Goal: Information Seeking & Learning: Learn about a topic

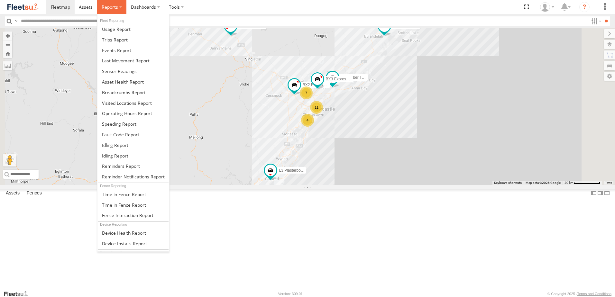
click at [121, 5] on label at bounding box center [111, 7] width 29 height 14
click at [125, 93] on span at bounding box center [124, 92] width 44 height 6
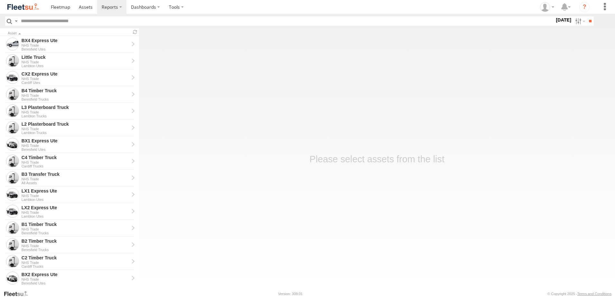
click at [557, 20] on label "2 Oct 25" at bounding box center [563, 19] width 18 height 7
click at [0, 0] on label at bounding box center [0, 0] width 0 height 0
click at [0, 0] on span "NHS_Beresfield" at bounding box center [0, 0] width 0 height 0
click at [0, 0] on span "NHS_Cardiff" at bounding box center [0, 0] width 0 height 0
click at [0, 0] on span "NHS_Lambton" at bounding box center [0, 0] width 0 height 0
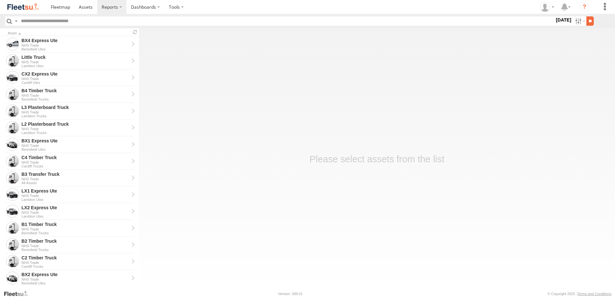
click at [588, 20] on input "**" at bounding box center [589, 20] width 7 height 9
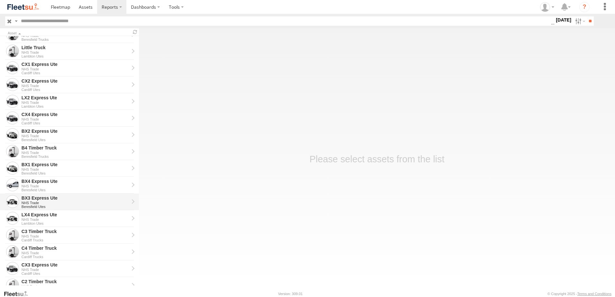
scroll to position [96, 0]
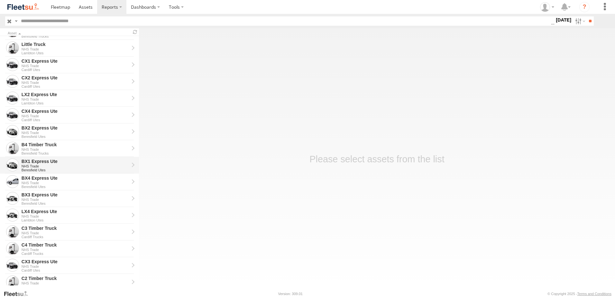
click at [31, 162] on div "BX1 Express Ute" at bounding box center [75, 162] width 107 height 6
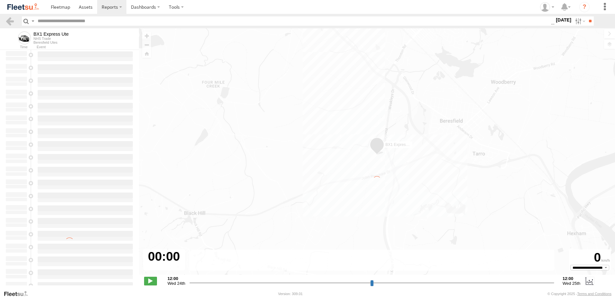
type input "**********"
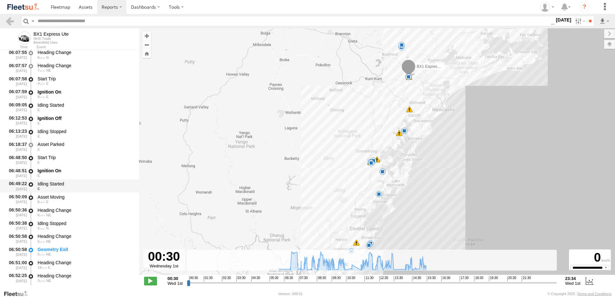
scroll to position [161, 0]
click at [49, 233] on div "Heading Change" at bounding box center [85, 235] width 95 height 6
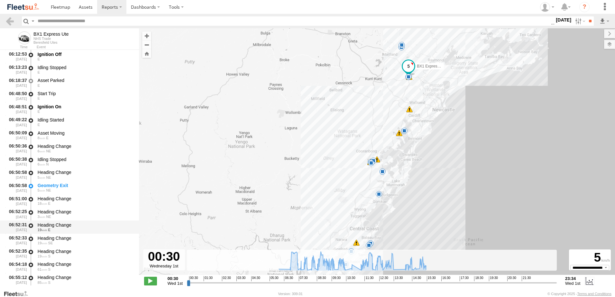
scroll to position [225, 0]
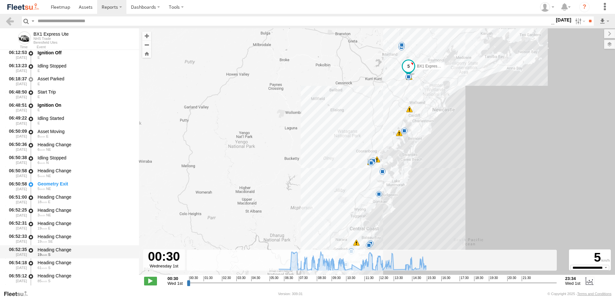
click at [51, 250] on div "Heading Change" at bounding box center [85, 250] width 95 height 6
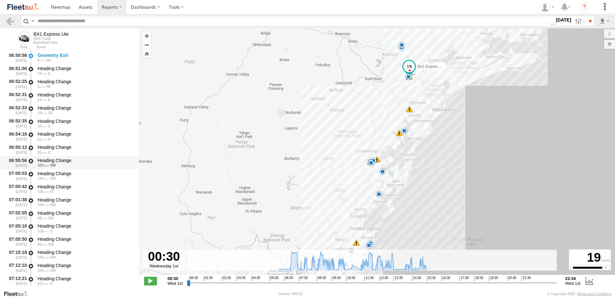
click at [50, 158] on div "Heading Change" at bounding box center [85, 161] width 95 height 6
click at [8, 21] on link at bounding box center [9, 20] width 9 height 9
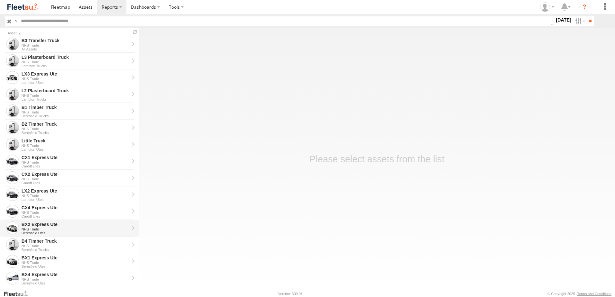
click at [31, 223] on div "BX2 Express Ute" at bounding box center [75, 225] width 107 height 6
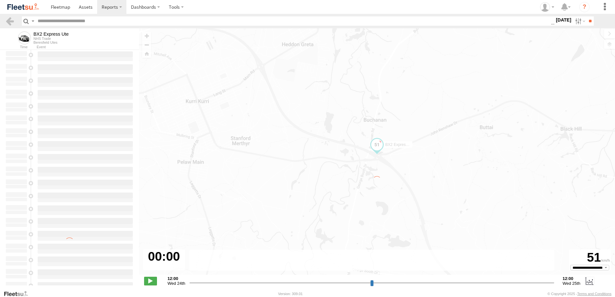
type input "**********"
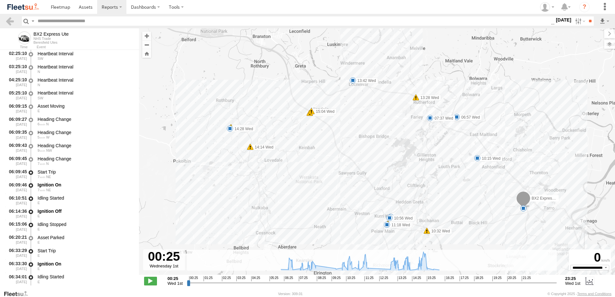
scroll to position [129, 0]
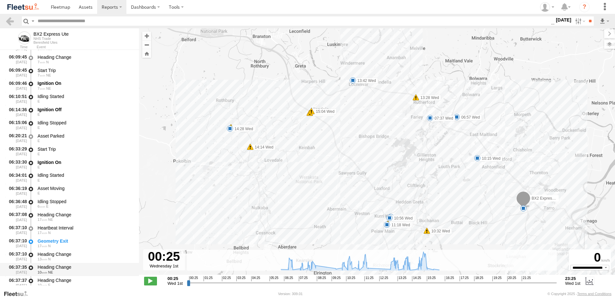
click at [48, 270] on div "Heading Change" at bounding box center [85, 267] width 95 height 6
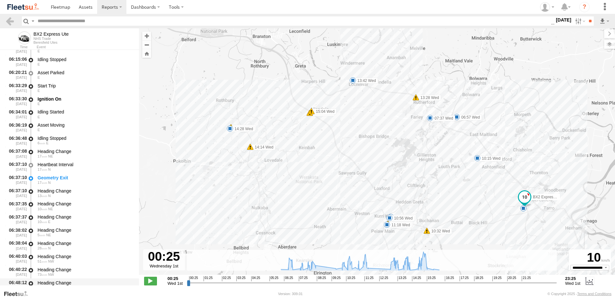
scroll to position [225, 0]
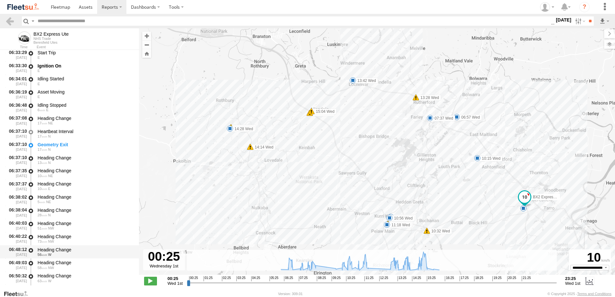
click at [56, 247] on div "Heading Change" at bounding box center [85, 250] width 95 height 6
click at [11, 20] on link at bounding box center [9, 20] width 9 height 9
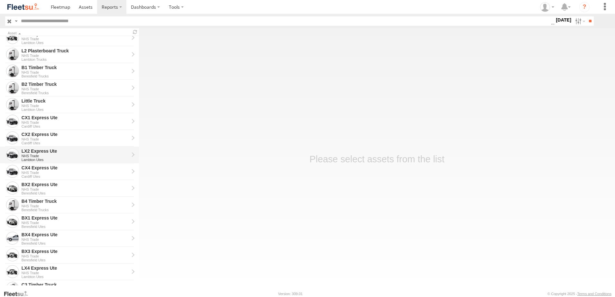
scroll to position [96, 0]
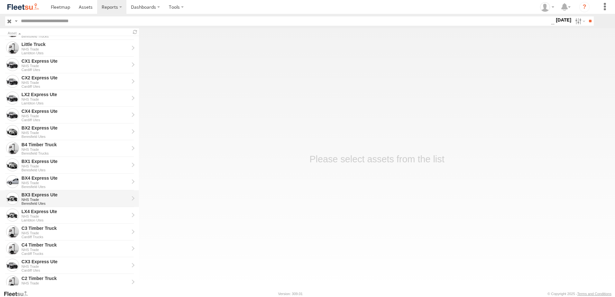
click at [31, 198] on div "NHS Trade" at bounding box center [75, 200] width 107 height 4
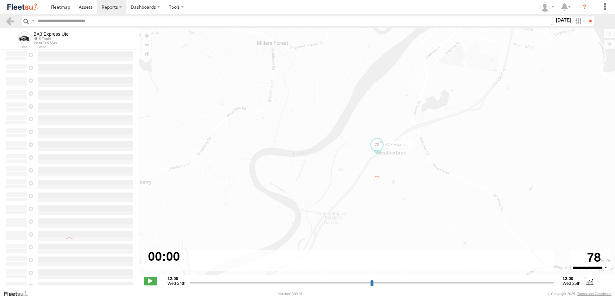
type input "**********"
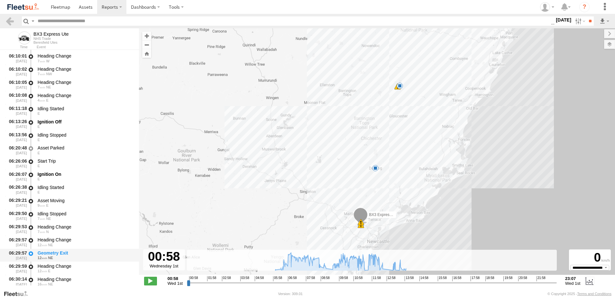
scroll to position [161, 0]
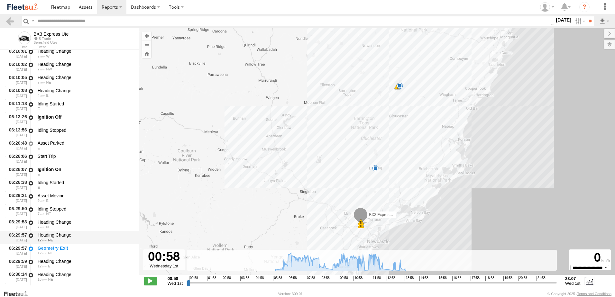
click at [55, 236] on div "Heading Change" at bounding box center [85, 235] width 95 height 6
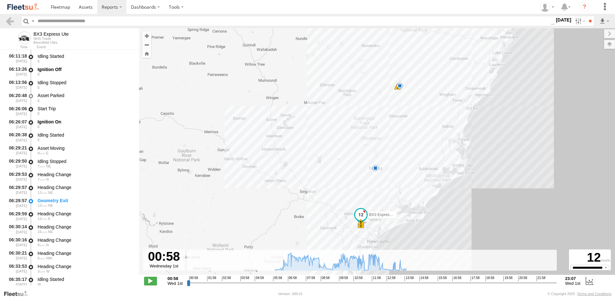
scroll to position [257, 0]
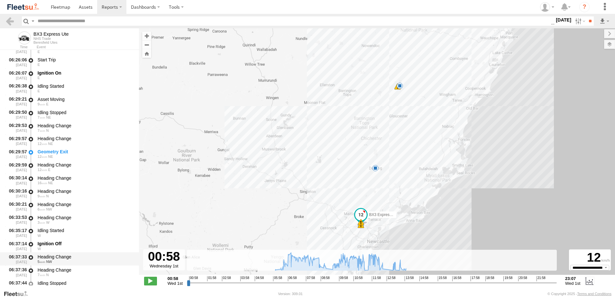
click at [57, 257] on div "Heading Change" at bounding box center [85, 257] width 95 height 6
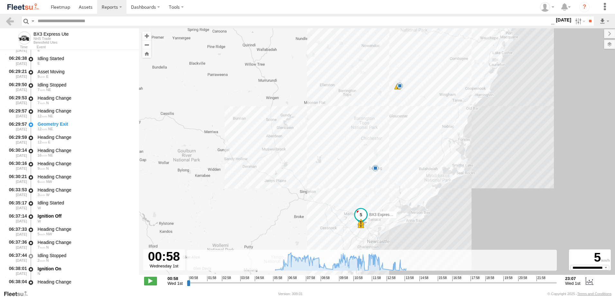
scroll to position [354, 0]
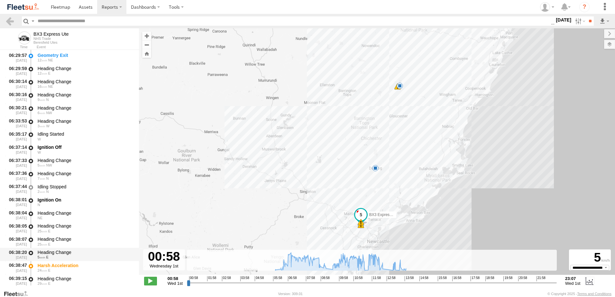
click at [55, 254] on div "Heading Change" at bounding box center [85, 252] width 95 height 6
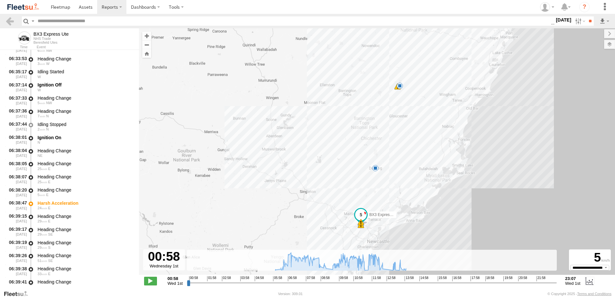
scroll to position [482, 0]
click at [51, 255] on div "Heading Change" at bounding box center [85, 255] width 95 height 6
click at [13, 23] on link at bounding box center [9, 20] width 9 height 9
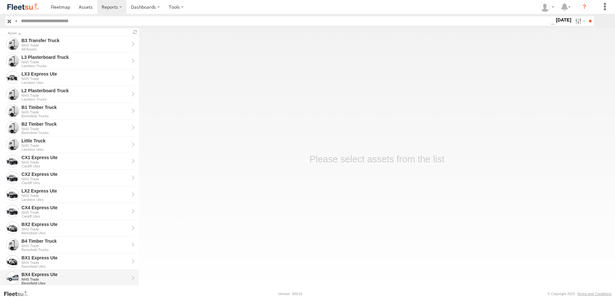
click at [31, 274] on div "BX4 Express Ute" at bounding box center [75, 275] width 107 height 6
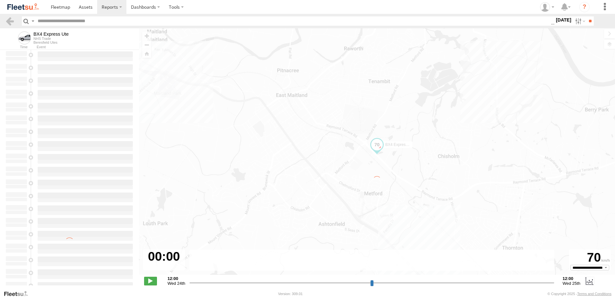
type input "**********"
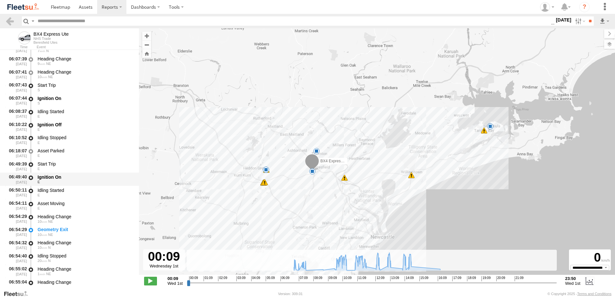
scroll to position [225, 0]
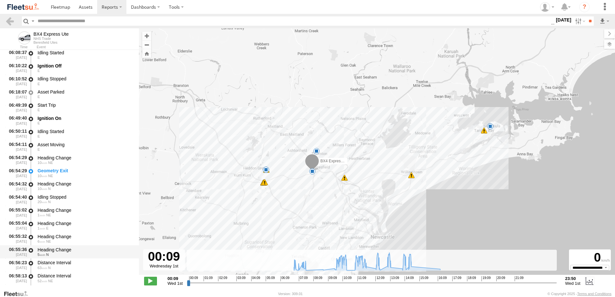
click at [54, 253] on div "5 N" at bounding box center [85, 255] width 95 height 4
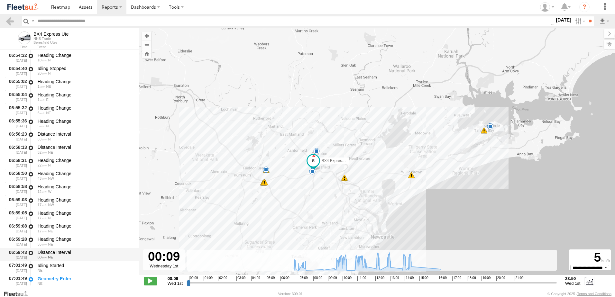
click at [50, 252] on div "Distance Interval" at bounding box center [85, 252] width 95 height 6
click at [55, 187] on div "Heading Change" at bounding box center [85, 187] width 95 height 6
click at [9, 20] on link at bounding box center [9, 20] width 9 height 9
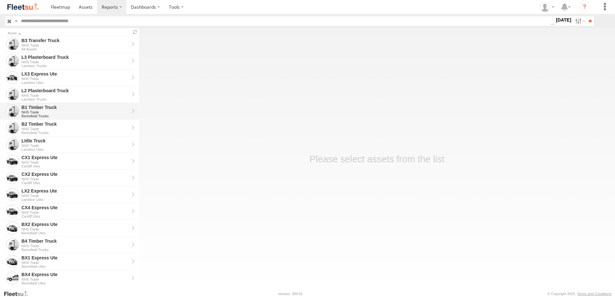
click at [34, 108] on div "B1 Timber Truck" at bounding box center [75, 107] width 107 height 6
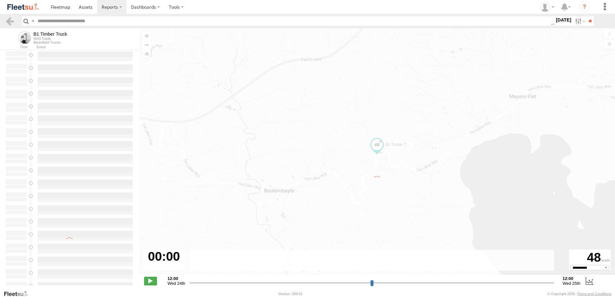
type input "**********"
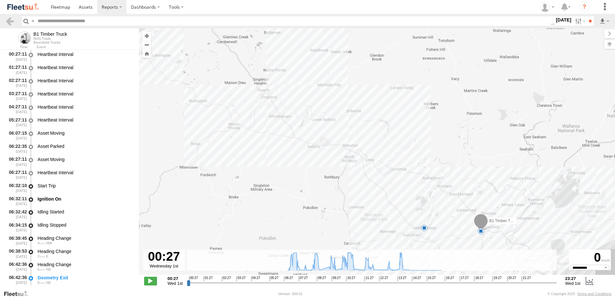
scroll to position [129, 0]
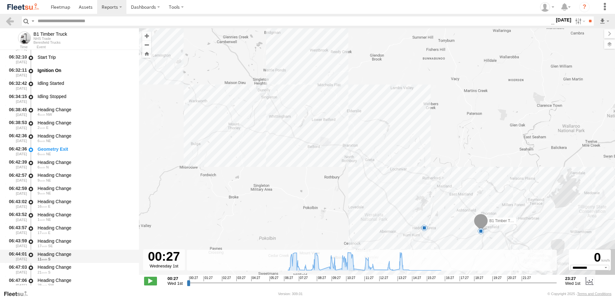
click at [53, 254] on div "Heading Change" at bounding box center [85, 254] width 95 height 6
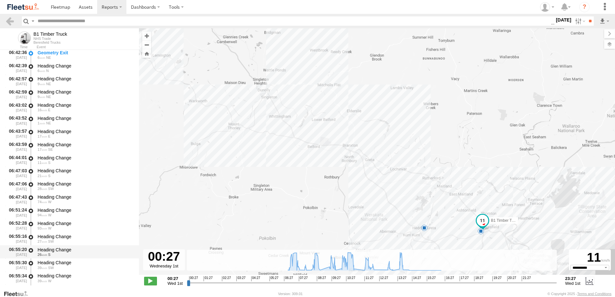
click at [59, 248] on div "Heading Change" at bounding box center [85, 250] width 95 height 6
click at [9, 22] on link at bounding box center [9, 20] width 9 height 9
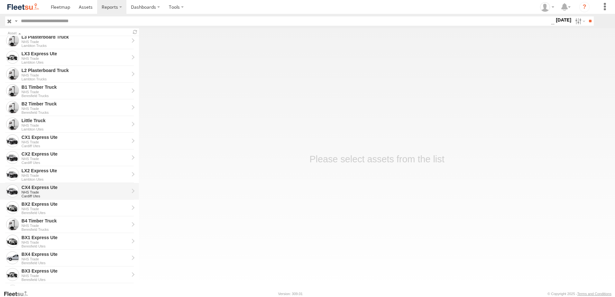
scroll to position [17, 0]
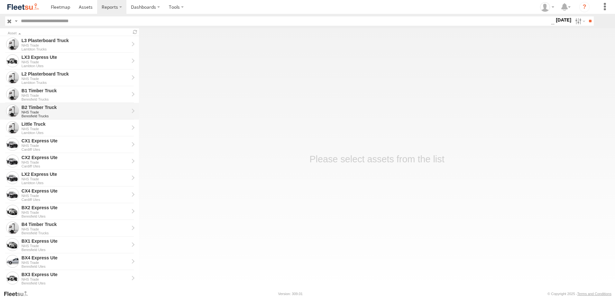
click at [34, 107] on div "B2 Timber Truck" at bounding box center [75, 107] width 107 height 6
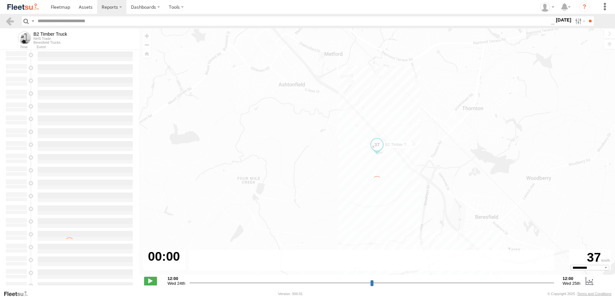
type input "**********"
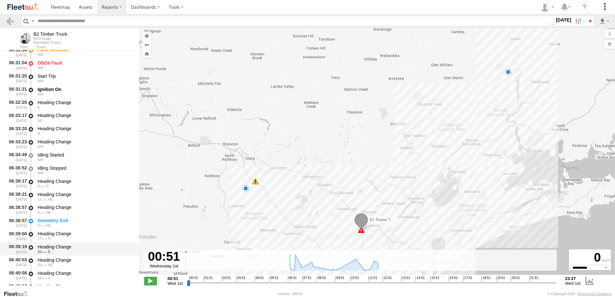
scroll to position [225, 0]
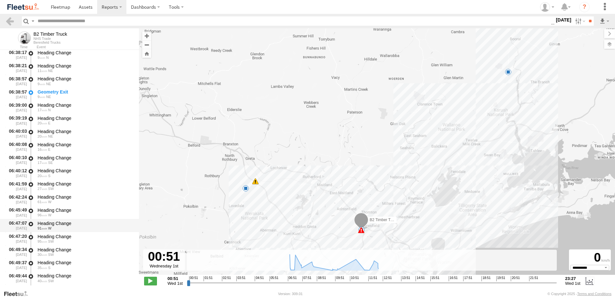
click at [50, 222] on div "Heading Change" at bounding box center [85, 224] width 95 height 6
click at [10, 21] on link at bounding box center [9, 20] width 9 height 9
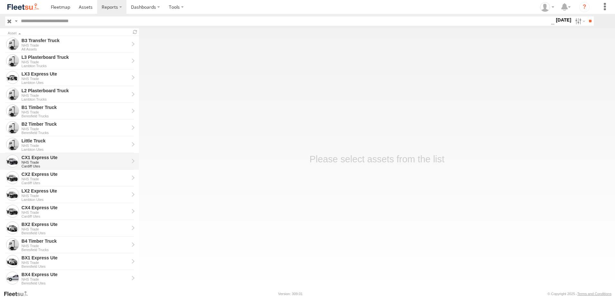
click at [27, 156] on div "CX1 Express Ute" at bounding box center [75, 158] width 107 height 6
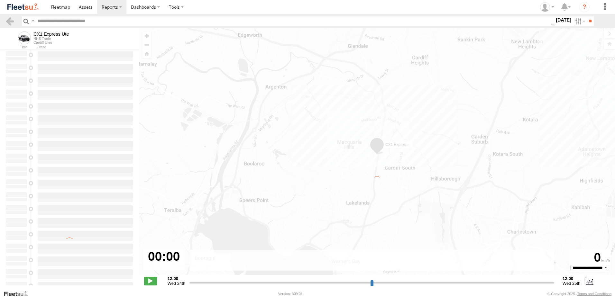
type input "**********"
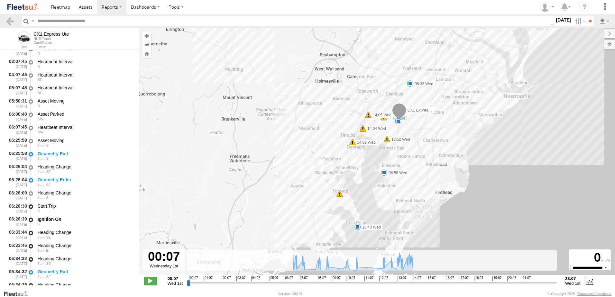
scroll to position [96, 0]
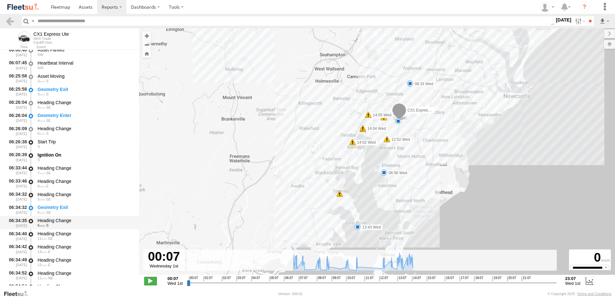
click at [53, 219] on div "Heading Change" at bounding box center [85, 221] width 95 height 6
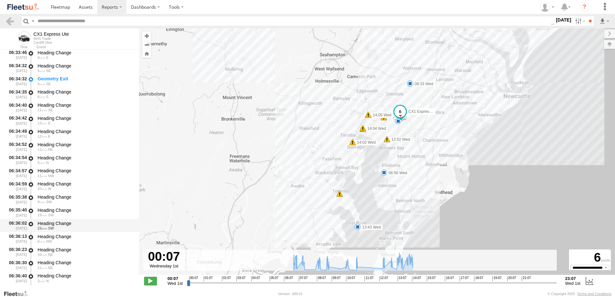
click at [51, 224] on div "Heading Change" at bounding box center [85, 224] width 95 height 6
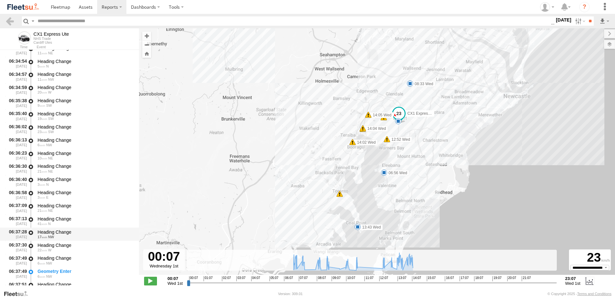
click at [56, 229] on div "Heading Change" at bounding box center [85, 232] width 95 height 6
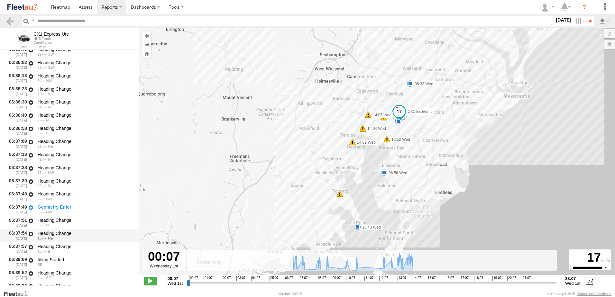
click at [55, 231] on div "Heading Change" at bounding box center [85, 234] width 95 height 6
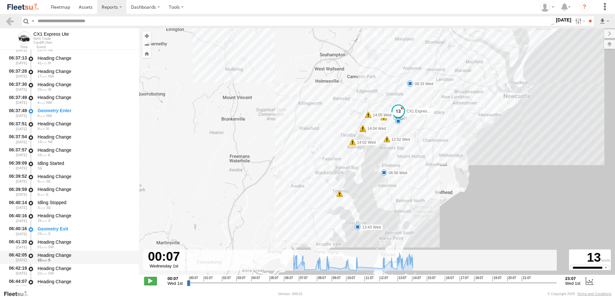
click at [58, 253] on div "Heading Change" at bounding box center [85, 255] width 95 height 6
click at [11, 21] on link at bounding box center [9, 20] width 9 height 9
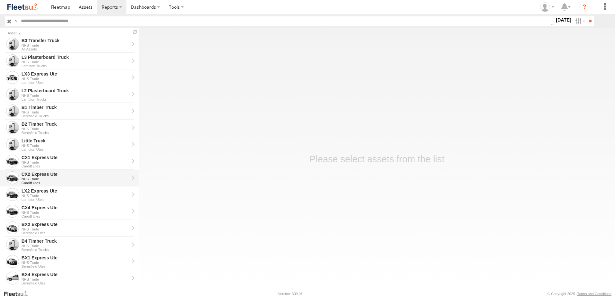
click at [34, 175] on div "CX2 Express Ute" at bounding box center [75, 174] width 107 height 6
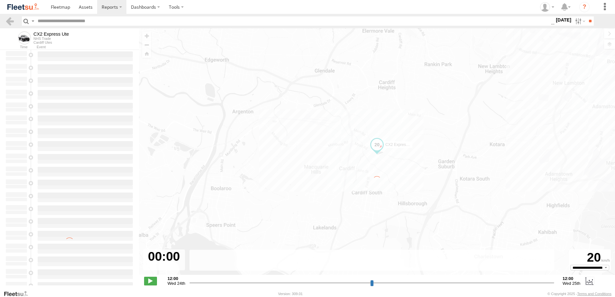
type input "**********"
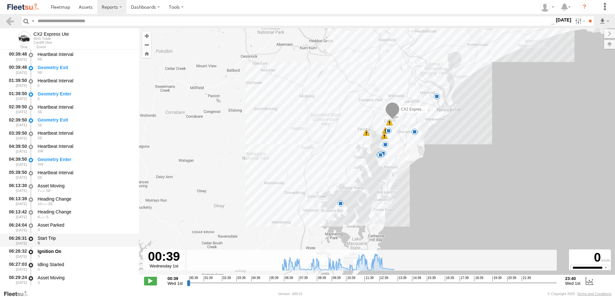
scroll to position [129, 0]
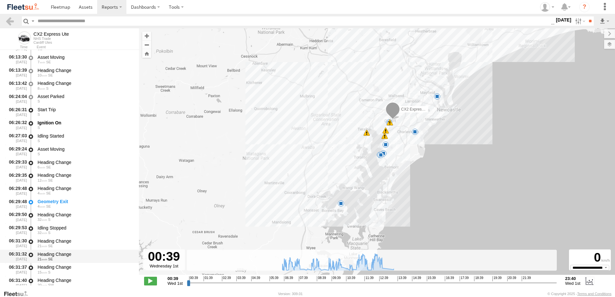
click at [52, 254] on div "Heading Change" at bounding box center [85, 254] width 95 height 6
click at [8, 20] on link at bounding box center [9, 20] width 9 height 9
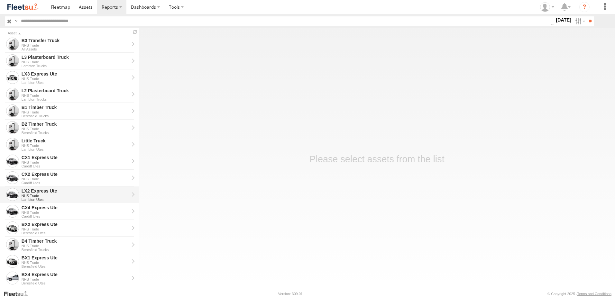
scroll to position [96, 0]
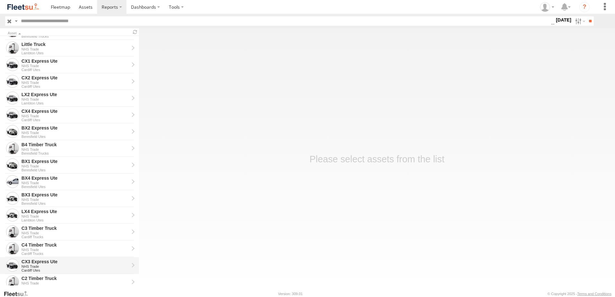
click at [35, 259] on div "CX3 Express Ute" at bounding box center [75, 262] width 107 height 6
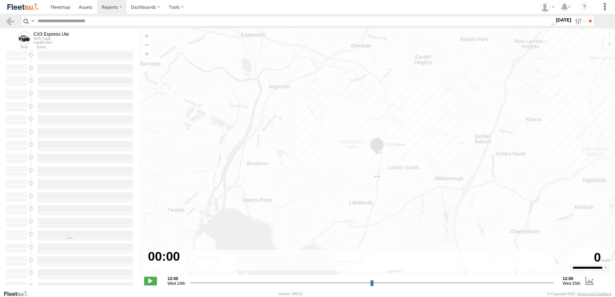
type input "**********"
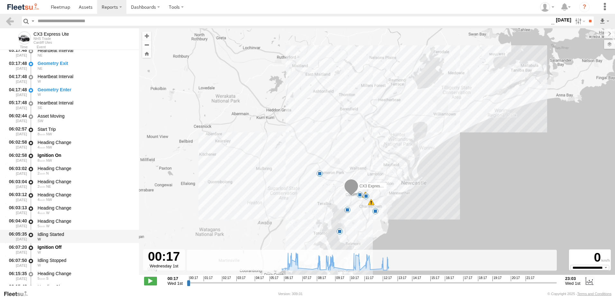
scroll to position [96, 0]
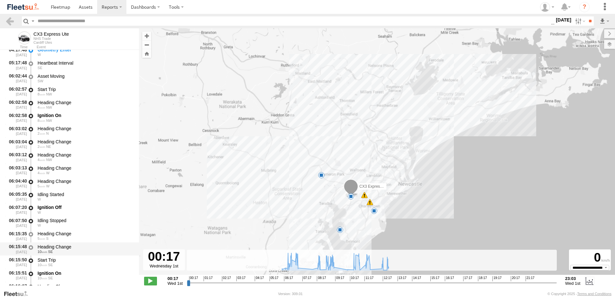
click at [54, 248] on div "Heading Change" at bounding box center [85, 247] width 95 height 6
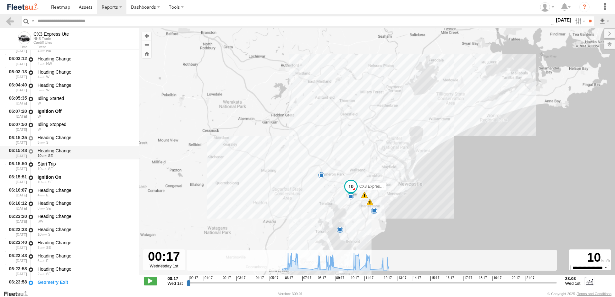
scroll to position [193, 0]
click at [66, 229] on div "Heading Change" at bounding box center [85, 229] width 95 height 6
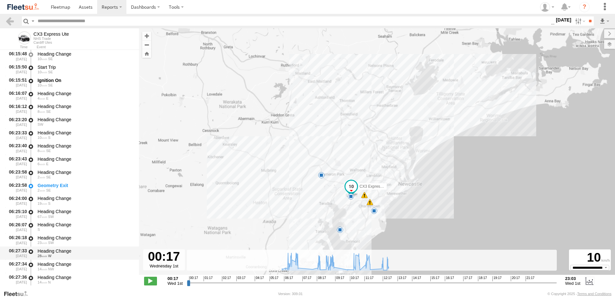
click at [58, 247] on div "06:27:33 01/10/2025 Heading Change 28 W" at bounding box center [69, 253] width 139 height 13
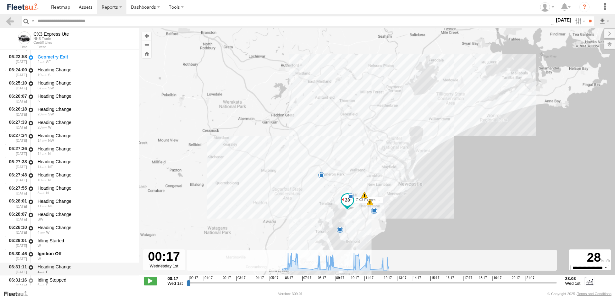
click at [52, 267] on div "Heading Change" at bounding box center [85, 267] width 95 height 6
click at [11, 20] on link at bounding box center [9, 20] width 9 height 9
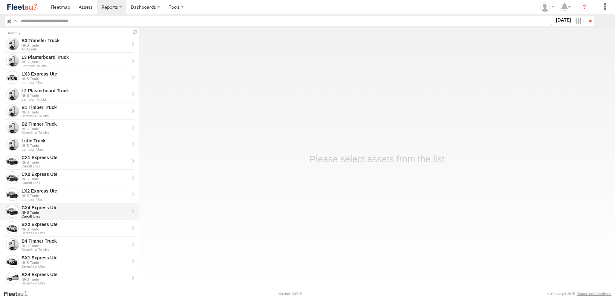
click at [33, 205] on div "CX4 Express Ute" at bounding box center [75, 208] width 107 height 6
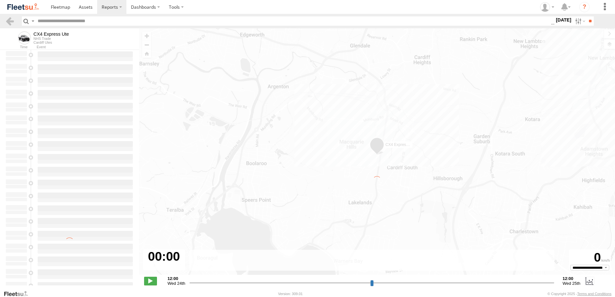
type input "**********"
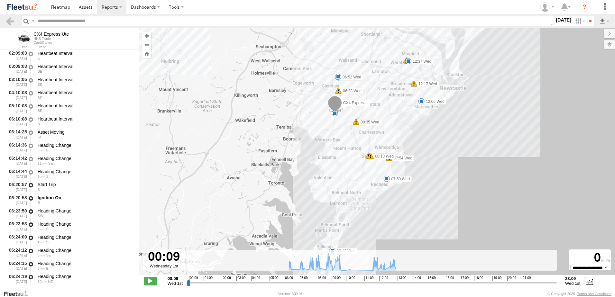
scroll to position [129, 0]
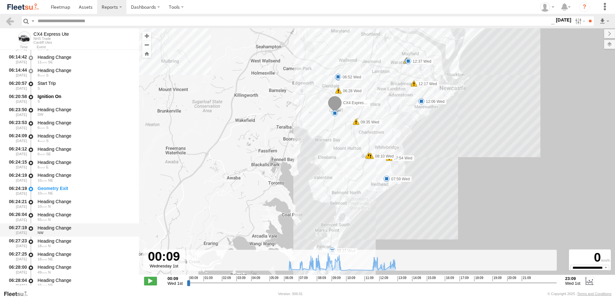
click at [58, 227] on div "Heading Change" at bounding box center [85, 228] width 95 height 6
click at [8, 20] on link at bounding box center [9, 20] width 9 height 9
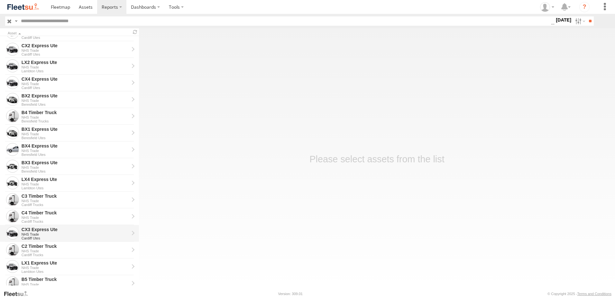
scroll to position [145, 0]
click at [32, 230] on div "C2 Timber Truck" at bounding box center [75, 230] width 107 height 6
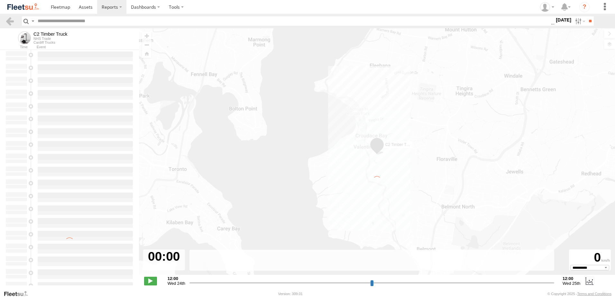
type input "**********"
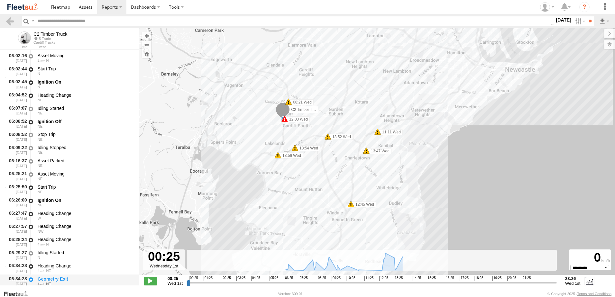
scroll to position [129, 0]
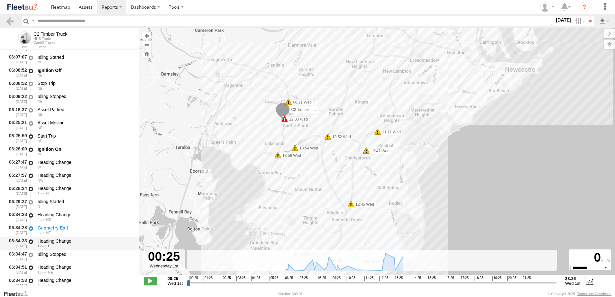
click at [57, 239] on div "Heading Change" at bounding box center [85, 241] width 95 height 6
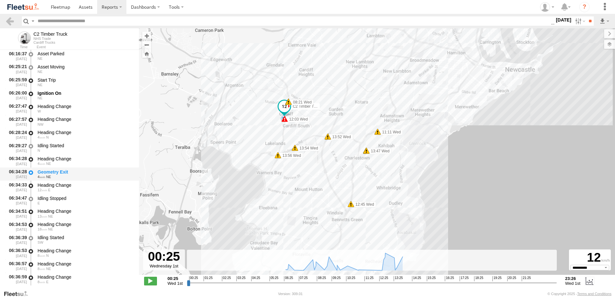
scroll to position [257, 0]
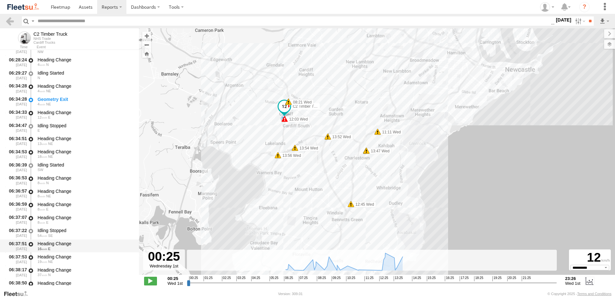
click at [56, 242] on div "Heading Change" at bounding box center [85, 244] width 95 height 6
click at [7, 20] on link at bounding box center [9, 20] width 9 height 9
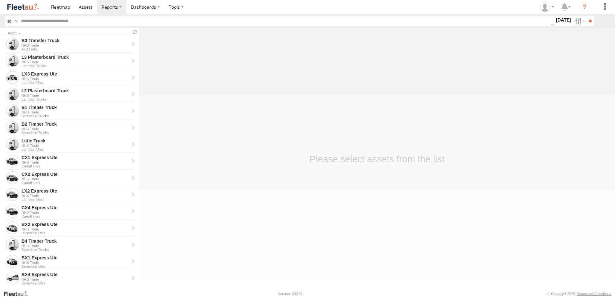
scroll to position [129, 0]
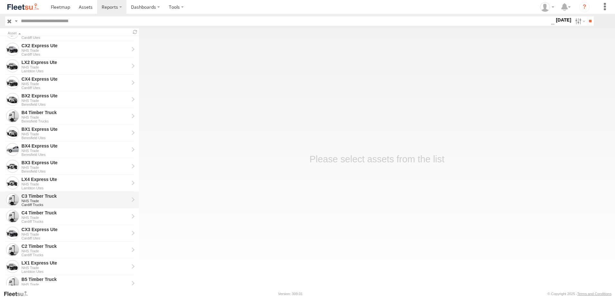
click at [35, 194] on div "C3 Timber Truck" at bounding box center [75, 196] width 107 height 6
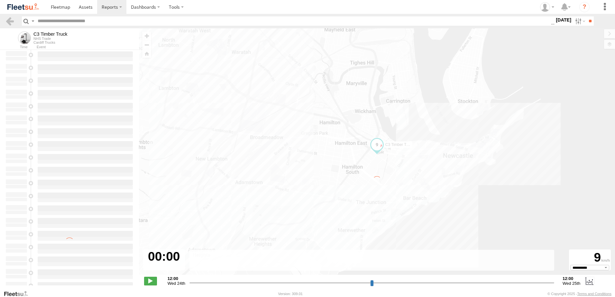
type input "**********"
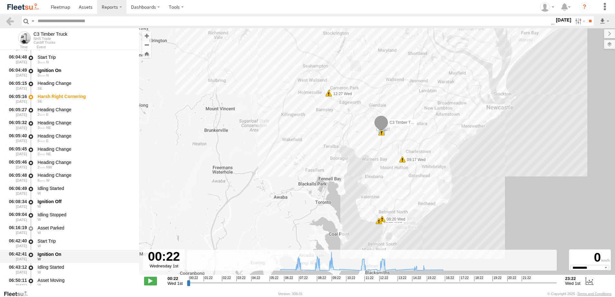
scroll to position [257, 0]
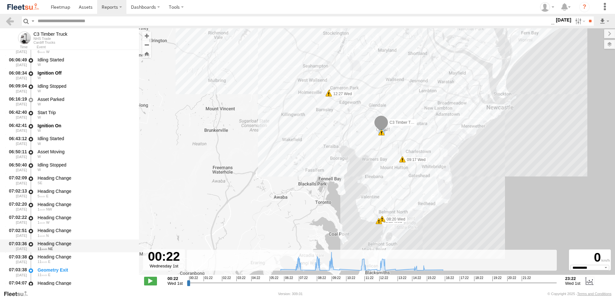
click at [56, 244] on div "Heading Change" at bounding box center [85, 244] width 95 height 6
click at [58, 190] on div "Heading Change" at bounding box center [85, 191] width 95 height 6
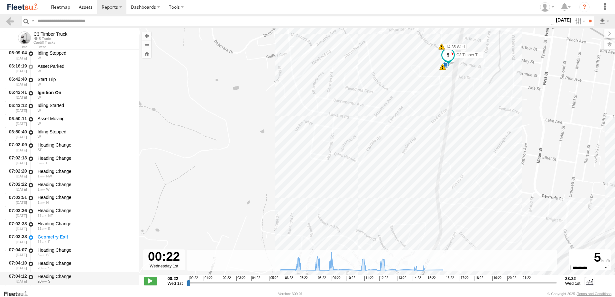
scroll to position [322, 0]
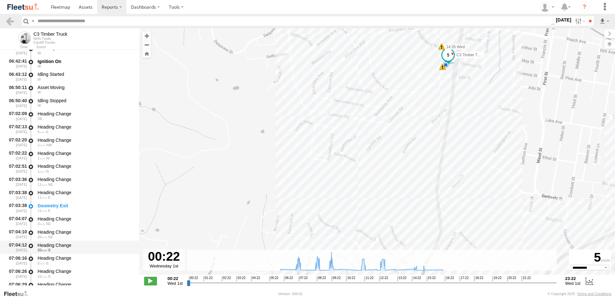
click at [48, 244] on div "Heading Change" at bounding box center [85, 245] width 95 height 6
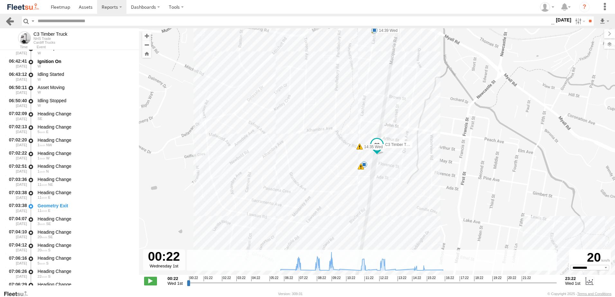
click at [8, 20] on link at bounding box center [9, 20] width 9 height 9
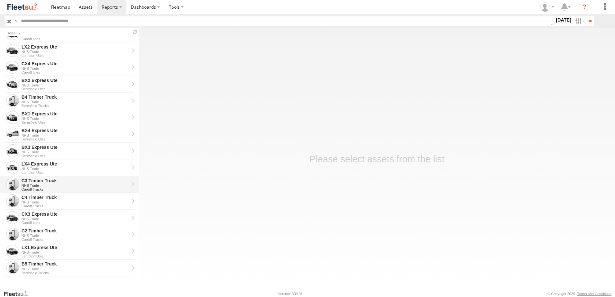
scroll to position [145, 0]
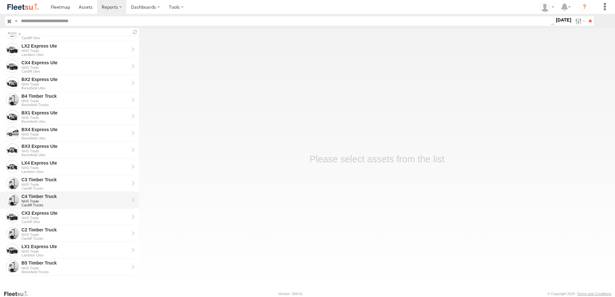
click at [31, 194] on div "C4 Timber Truck" at bounding box center [75, 197] width 107 height 6
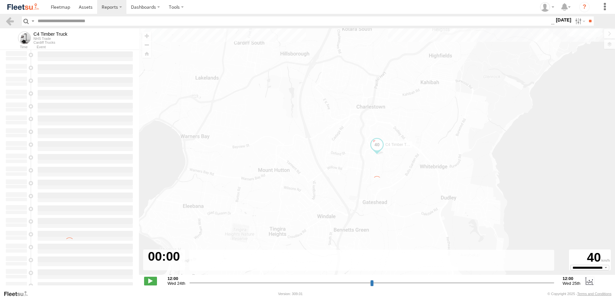
type input "**********"
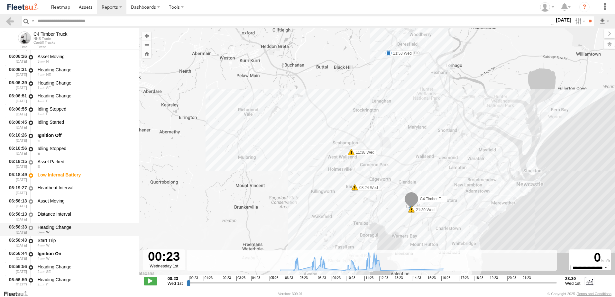
scroll to position [161, 0]
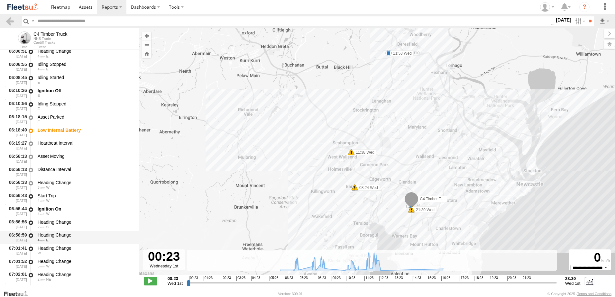
click at [50, 233] on div "Heading Change" at bounding box center [85, 235] width 95 height 6
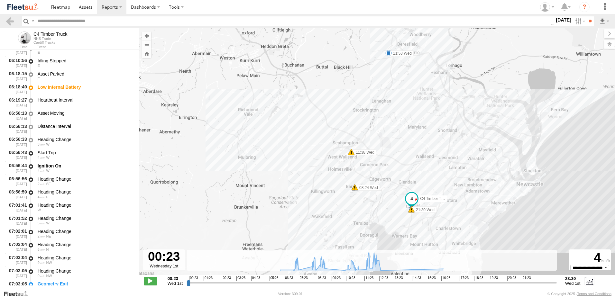
scroll to position [289, 0]
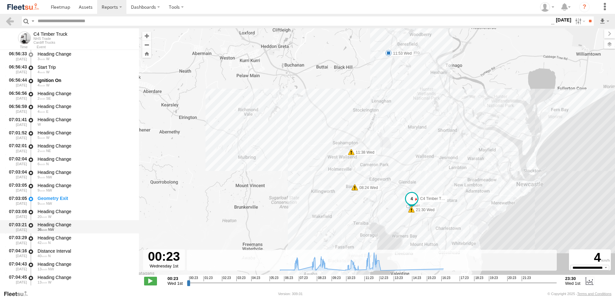
click at [59, 226] on div "Heading Change" at bounding box center [85, 225] width 95 height 6
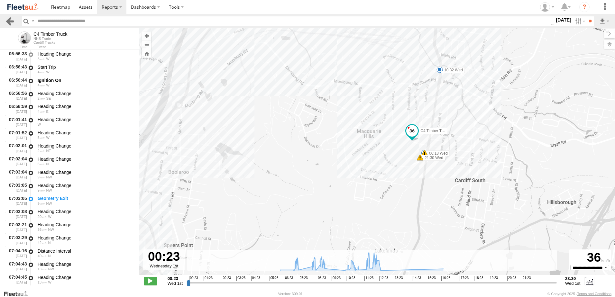
click at [12, 19] on link at bounding box center [9, 20] width 9 height 9
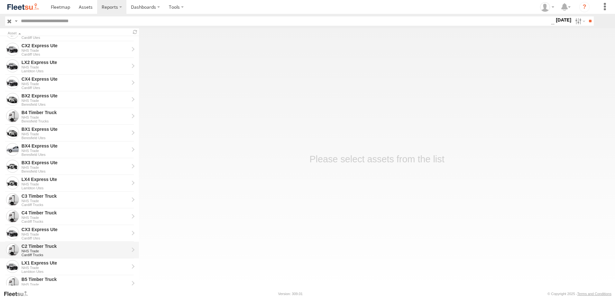
scroll to position [145, 0]
click at [32, 247] on div "LX1 Express Ute" at bounding box center [75, 247] width 107 height 6
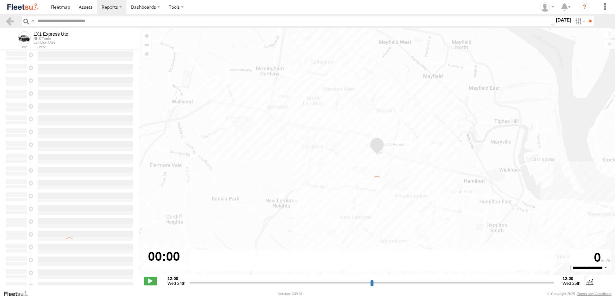
type input "**********"
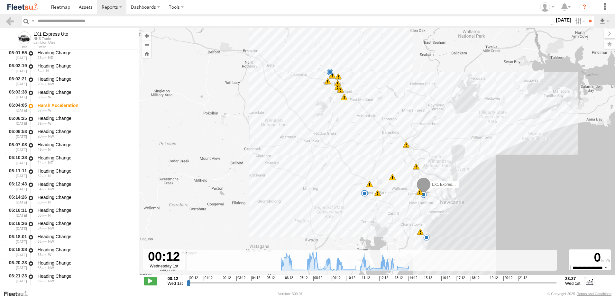
scroll to position [257, 0]
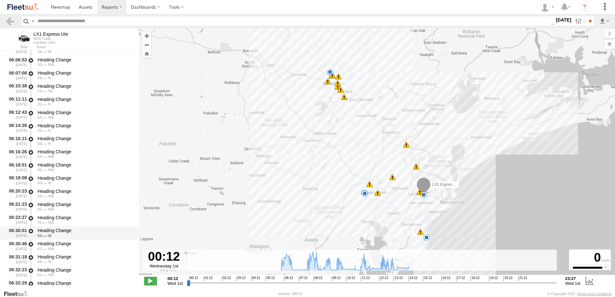
click at [50, 230] on div "Heading Change" at bounding box center [85, 231] width 95 height 6
click at [13, 23] on link at bounding box center [9, 20] width 9 height 9
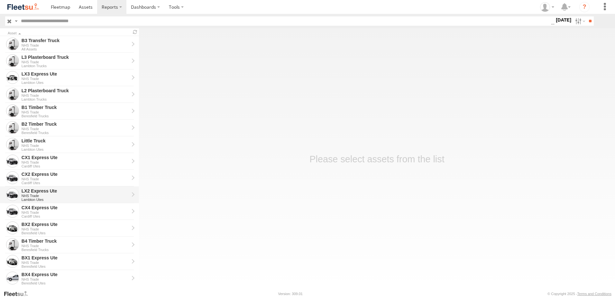
click at [41, 189] on div "LX2 Express Ute" at bounding box center [75, 191] width 107 height 6
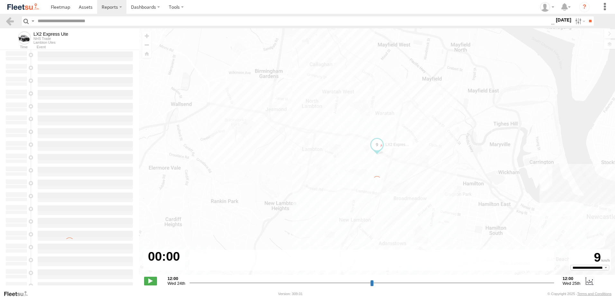
type input "**********"
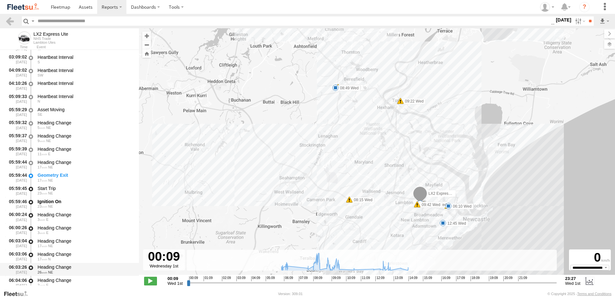
scroll to position [96, 0]
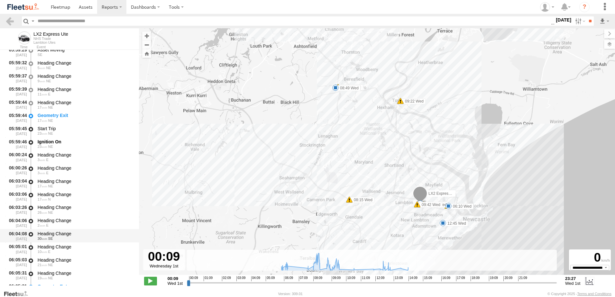
click at [58, 236] on div "Heading Change" at bounding box center [85, 234] width 95 height 6
click at [9, 17] on link at bounding box center [9, 20] width 9 height 9
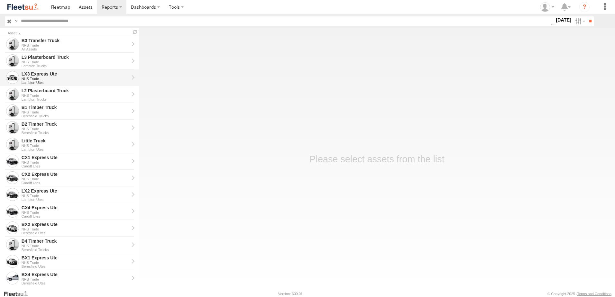
click at [34, 75] on div "LX3 Express Ute" at bounding box center [75, 74] width 107 height 6
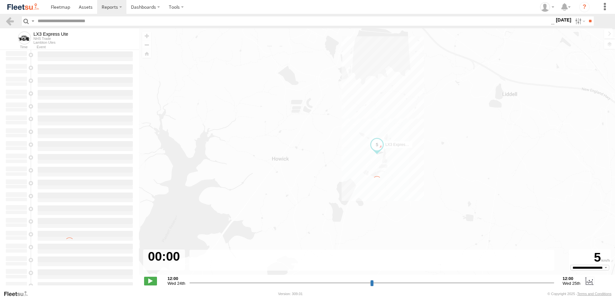
type input "**********"
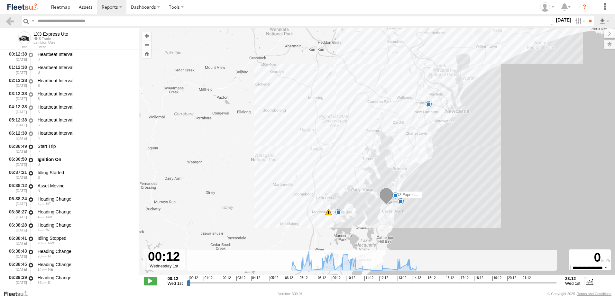
scroll to position [96, 0]
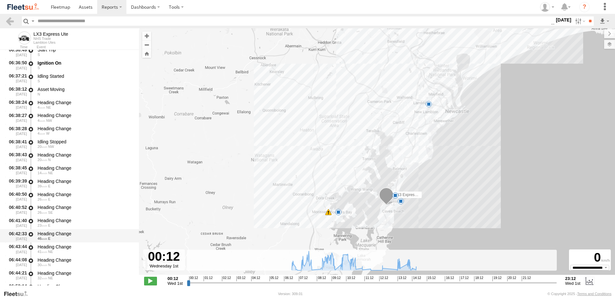
click at [55, 231] on div "Heading Change" at bounding box center [85, 234] width 95 height 6
click at [10, 21] on link at bounding box center [9, 20] width 9 height 9
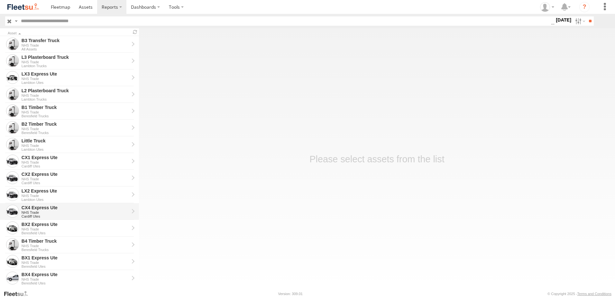
click at [34, 205] on div "CX4 Express Ute" at bounding box center [75, 208] width 107 height 6
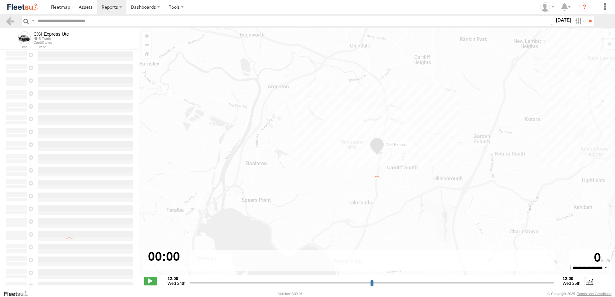
type input "**********"
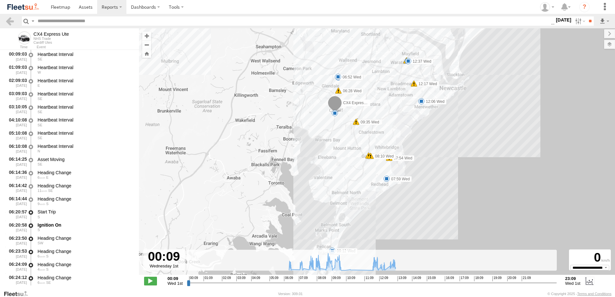
click at [403, 179] on label "07:59 Wed" at bounding box center [398, 179] width 25 height 6
click at [8, 21] on link at bounding box center [9, 20] width 9 height 9
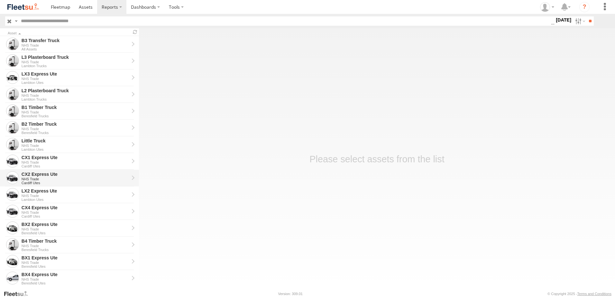
click at [35, 172] on div "CX2 Express Ute" at bounding box center [75, 174] width 107 height 6
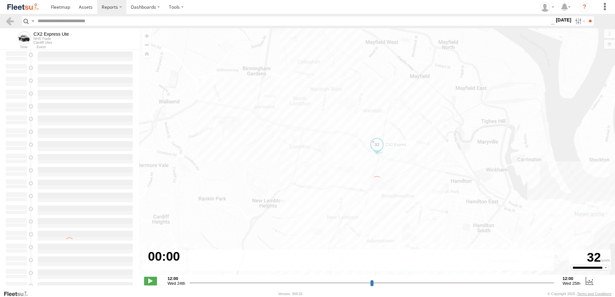
type input "**********"
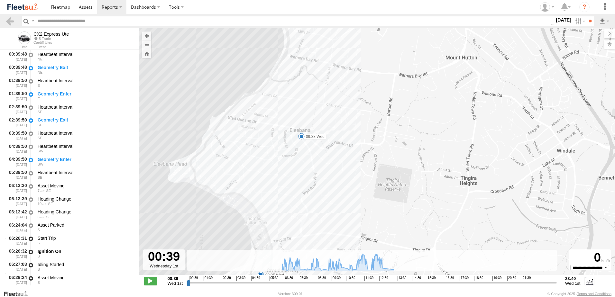
click at [317, 140] on div "CX2 Express Ute 06:48 Wed 07:13 Wed 08:35 Wed 09:38 Wed 09:53 Wed 10:01 Wed 10:…" at bounding box center [377, 154] width 476 height 253
click at [316, 137] on label "09:38 Wed" at bounding box center [313, 137] width 25 height 6
